Goal: Task Accomplishment & Management: Manage account settings

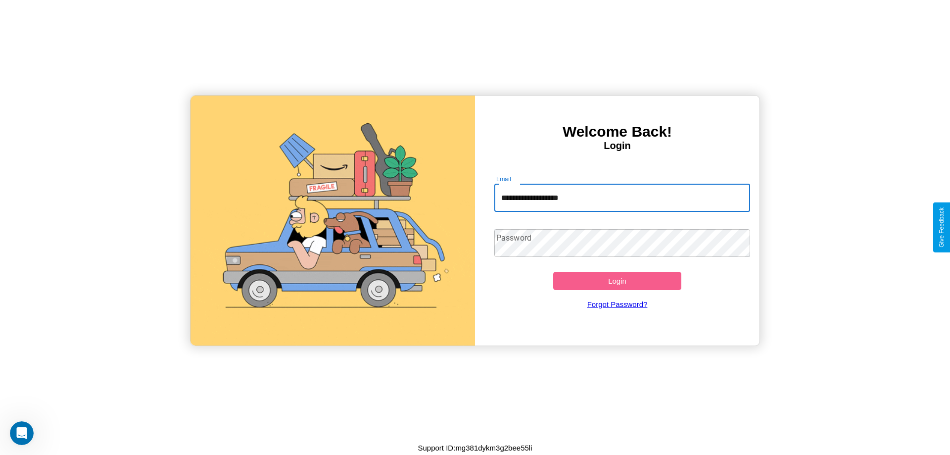
type input "**********"
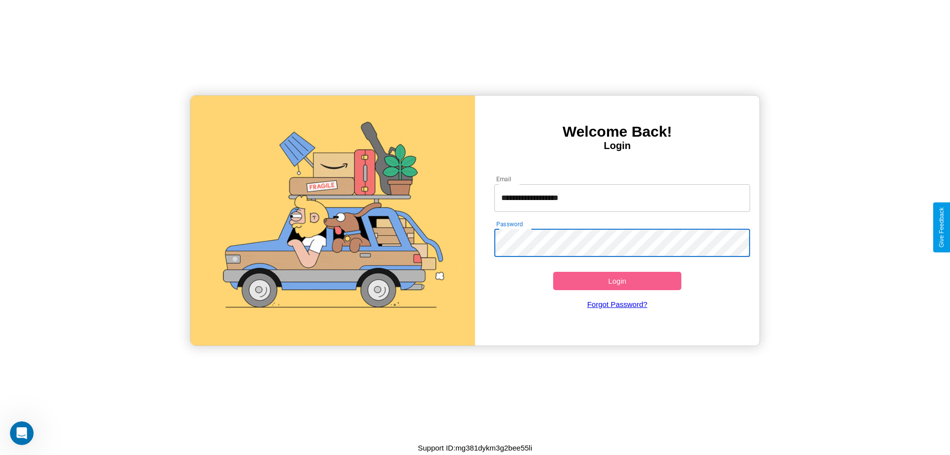
click at [617, 281] on button "Login" at bounding box center [617, 281] width 128 height 18
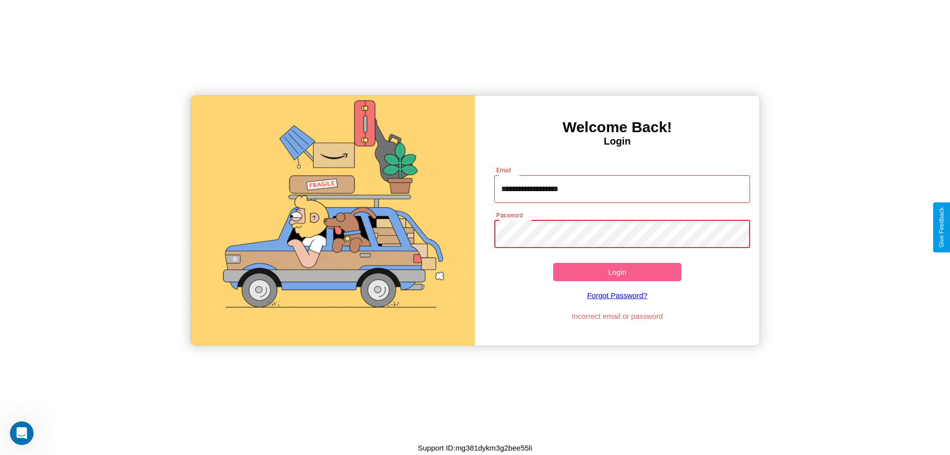
click at [617, 272] on button "Login" at bounding box center [617, 272] width 128 height 18
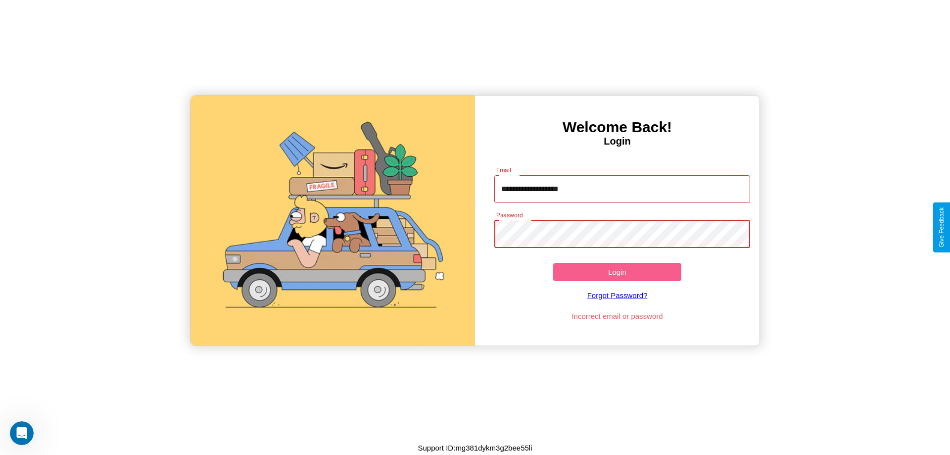
click at [617, 272] on button "Login" at bounding box center [617, 272] width 128 height 18
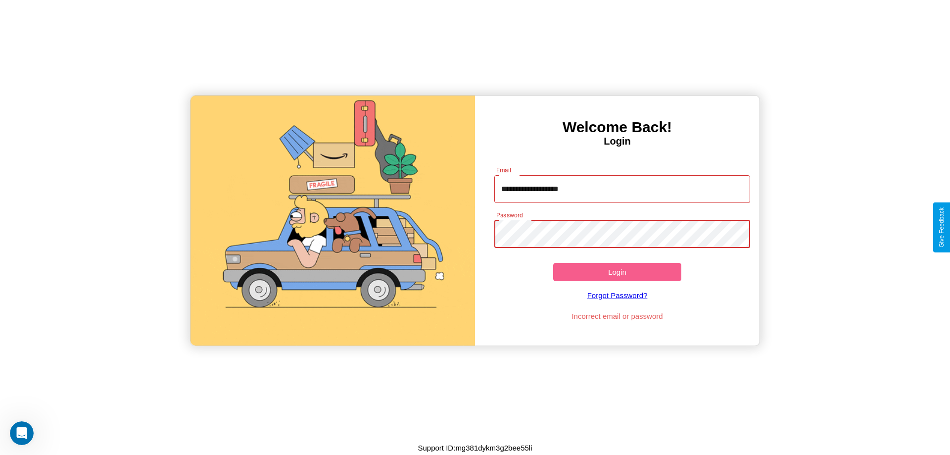
click at [617, 272] on button "Login" at bounding box center [617, 272] width 128 height 18
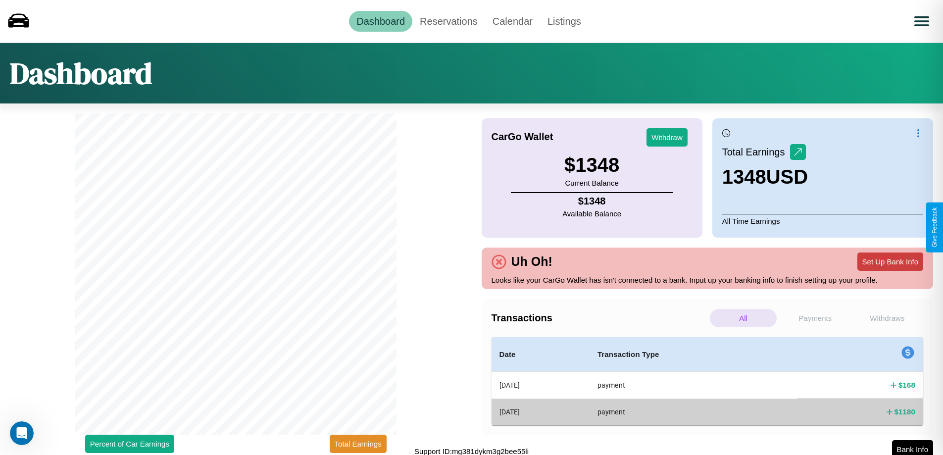
click at [890, 261] on button "Set Up Bank Info" at bounding box center [890, 261] width 66 height 18
